Goal: Find specific page/section: Find specific page/section

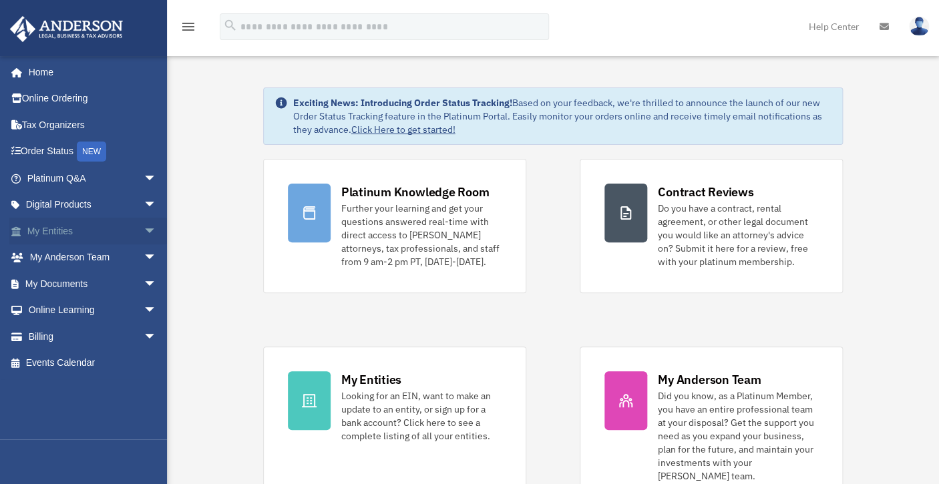
click at [52, 230] on link "My Entities arrow_drop_down" at bounding box center [93, 231] width 168 height 27
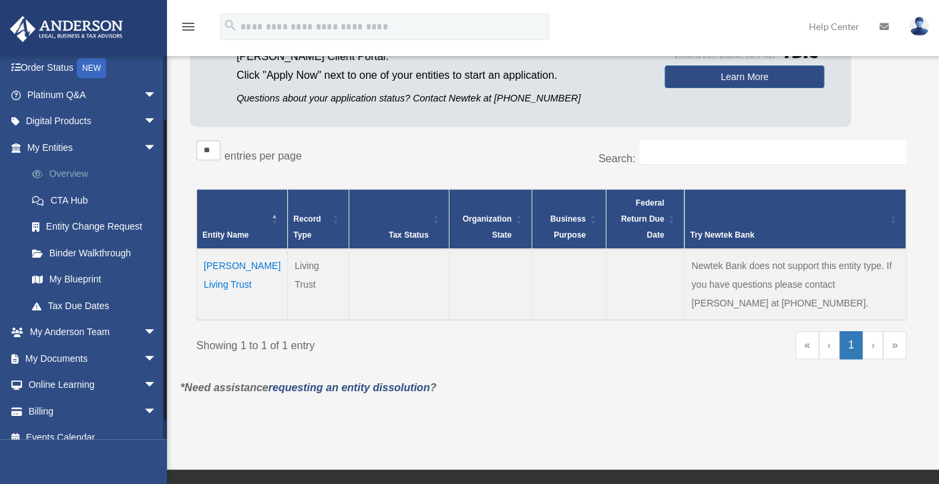
scroll to position [98, 0]
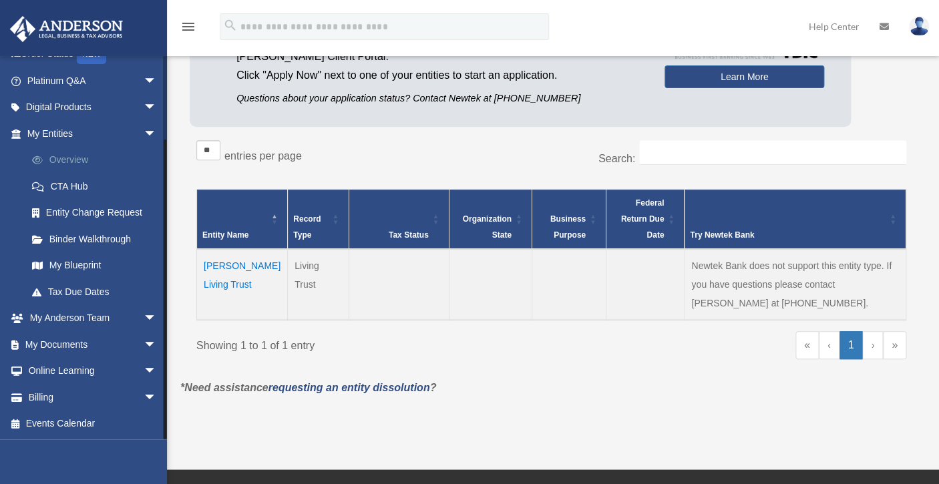
click at [72, 268] on link "My Blueprint" at bounding box center [98, 266] width 158 height 27
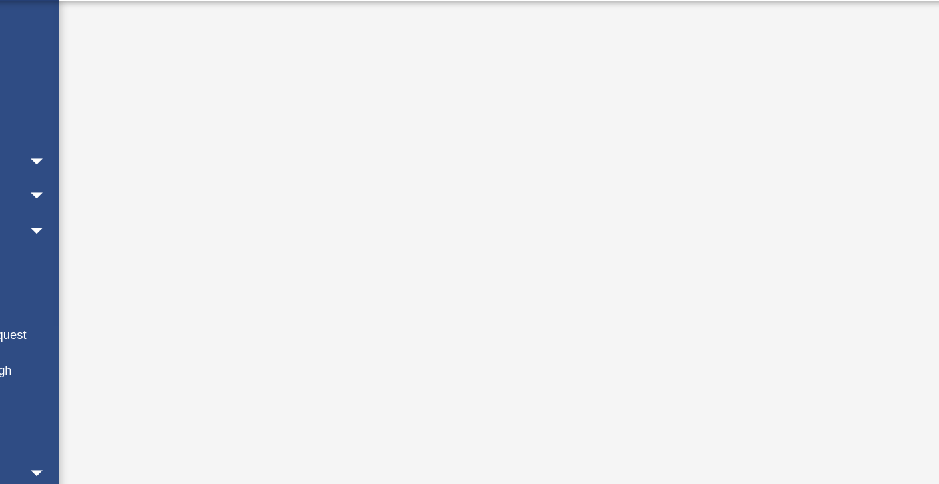
scroll to position [143, 0]
